Goal: Information Seeking & Learning: Learn about a topic

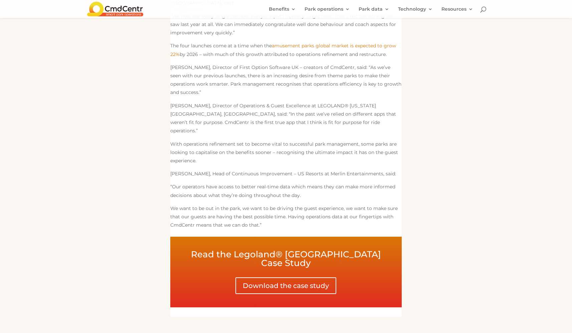
scroll to position [267, 0]
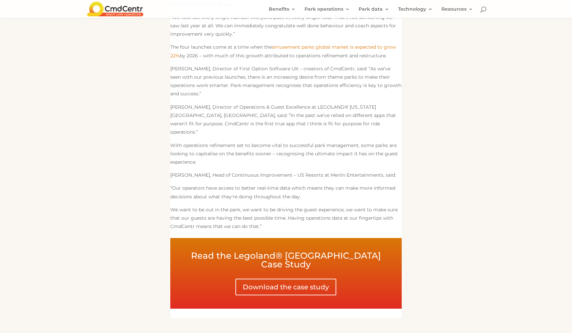
click at [461, 89] on div "Digital operations platform CmdCentr has launched at four more theme parks acro…" at bounding box center [286, 131] width 400 height 684
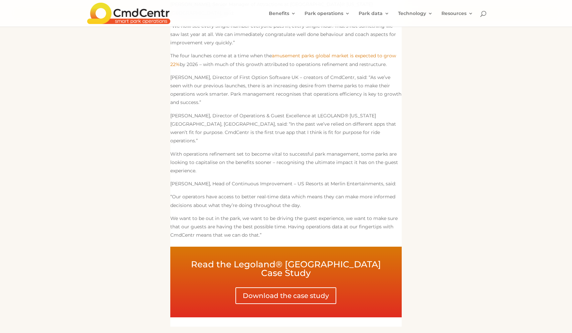
scroll to position [0, 0]
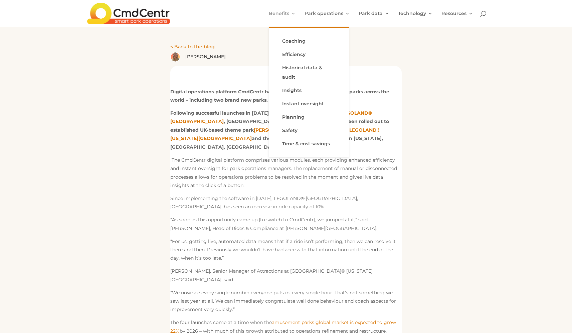
click at [283, 15] on link "Benefits" at bounding box center [282, 19] width 27 height 16
click at [296, 38] on link "Coaching" at bounding box center [308, 40] width 67 height 13
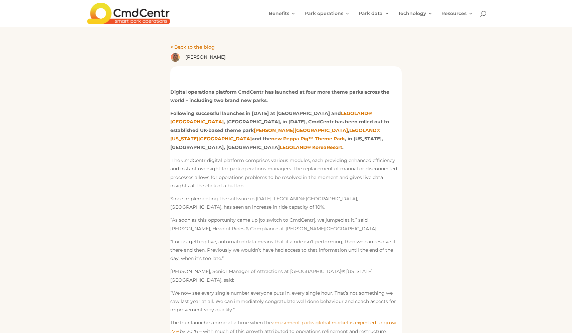
scroll to position [3, 0]
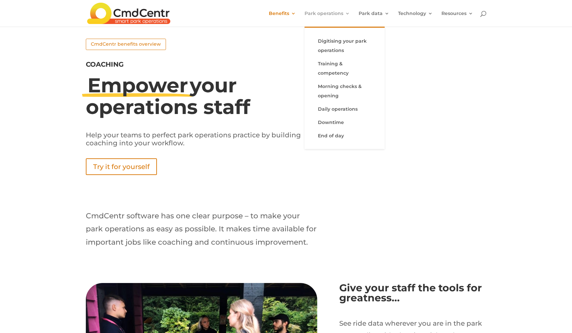
drag, startPoint x: 455, startPoint y: 86, endPoint x: 310, endPoint y: 23, distance: 157.8
click at [455, 86] on div "Empower your operations staff Help your teams to perfect park operations practi…" at bounding box center [286, 129] width 400 height 113
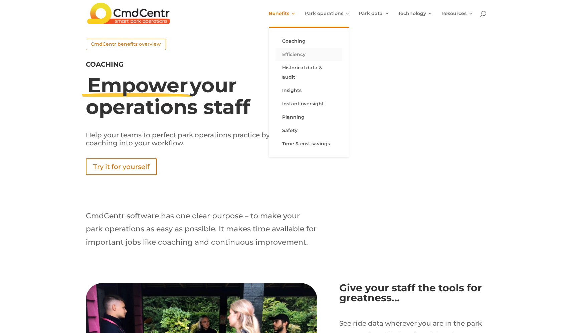
click at [297, 54] on link "Efficiency" at bounding box center [308, 54] width 67 height 13
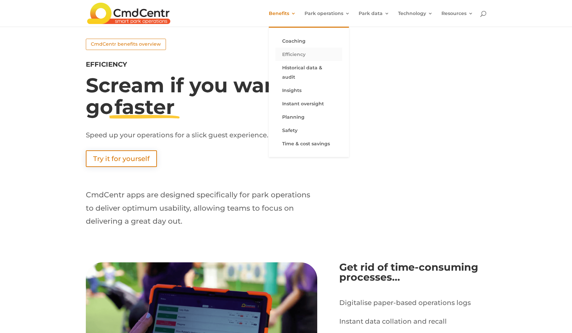
click at [300, 53] on link "Efficiency" at bounding box center [308, 54] width 67 height 13
click at [301, 68] on link "Historical data & audit" at bounding box center [308, 72] width 67 height 23
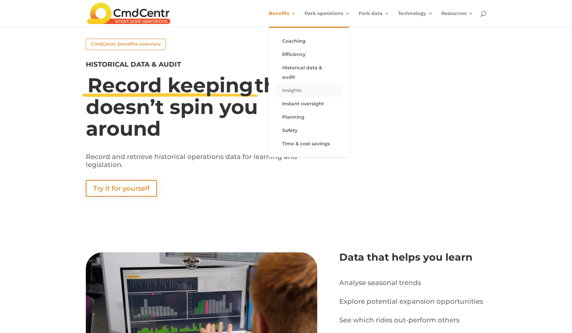
click at [295, 84] on link "Insights" at bounding box center [308, 90] width 67 height 13
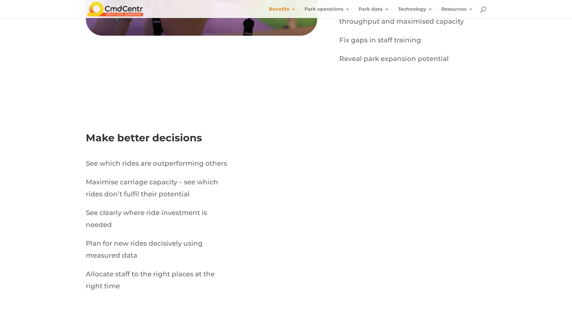
scroll to position [387, 0]
